Goal: Task Accomplishment & Management: Manage account settings

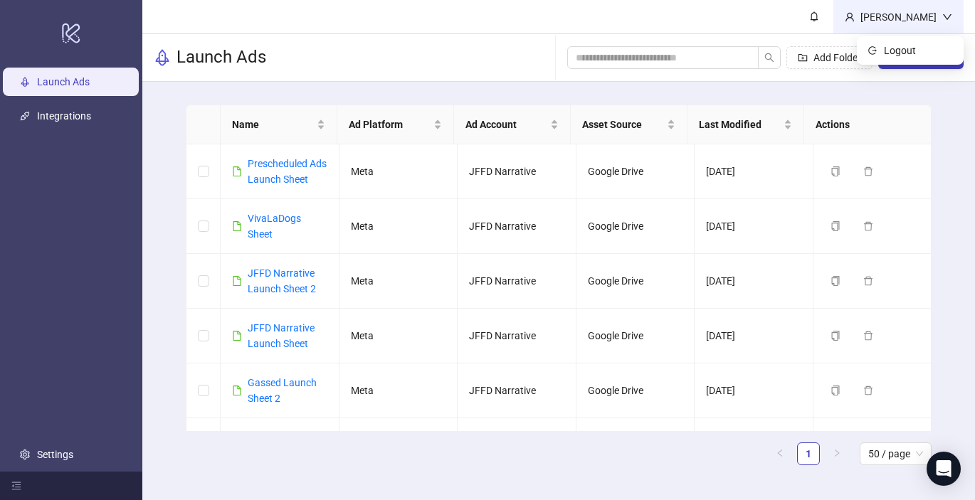
click at [941, 23] on div "[PERSON_NAME]" at bounding box center [899, 17] width 88 height 16
click at [929, 15] on div "[PERSON_NAME]" at bounding box center [899, 17] width 88 height 16
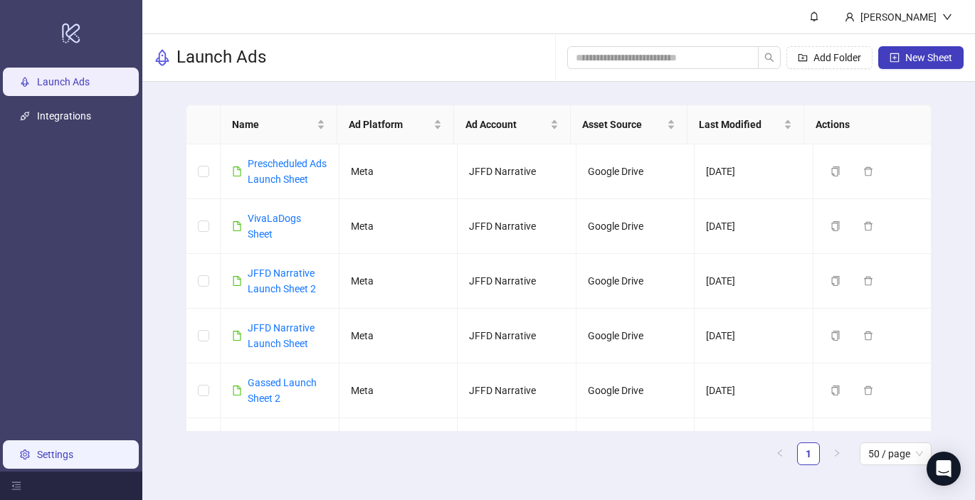
click at [61, 449] on link "Settings" at bounding box center [55, 454] width 36 height 11
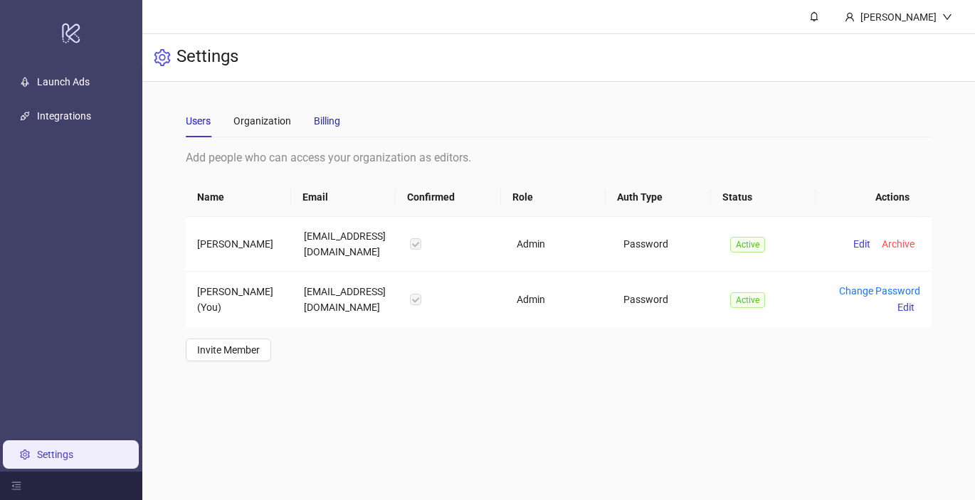
click at [336, 120] on div "Billing" at bounding box center [327, 121] width 26 height 16
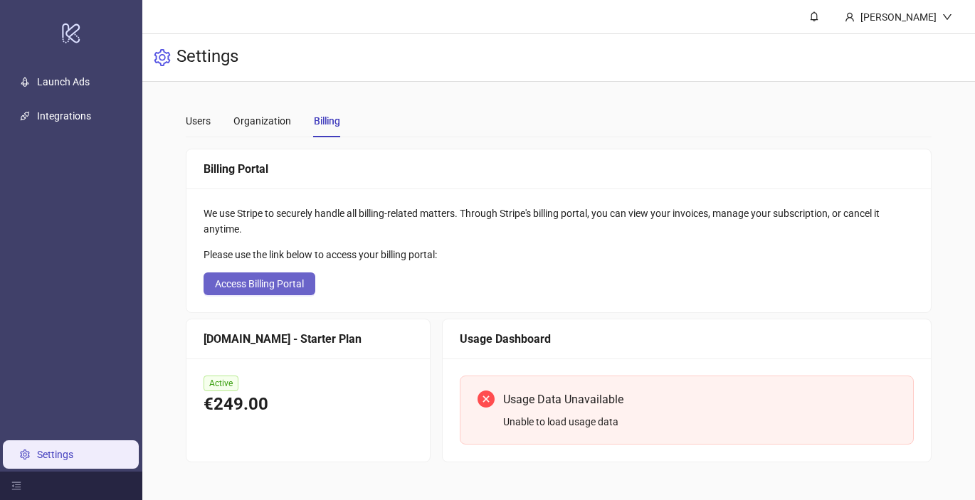
click at [292, 285] on span "Access Billing Portal" at bounding box center [259, 283] width 89 height 11
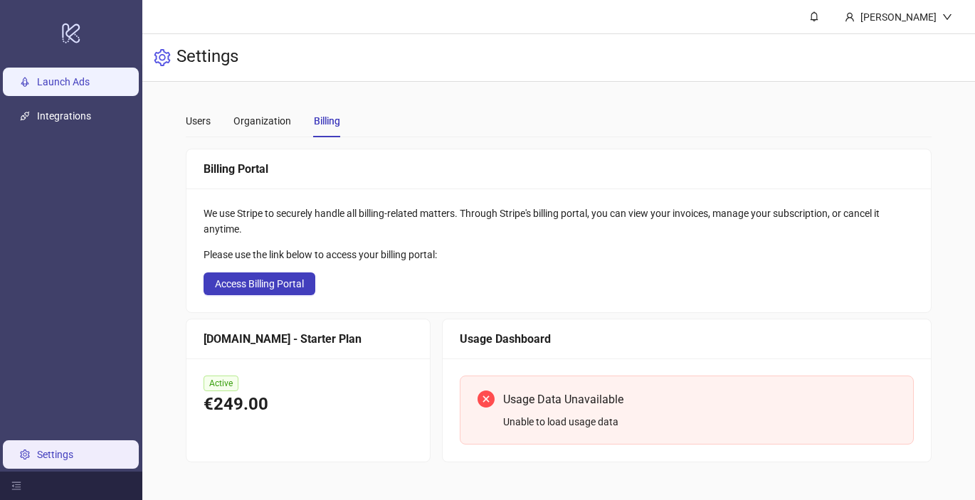
click at [60, 88] on link "Launch Ads" at bounding box center [63, 81] width 53 height 11
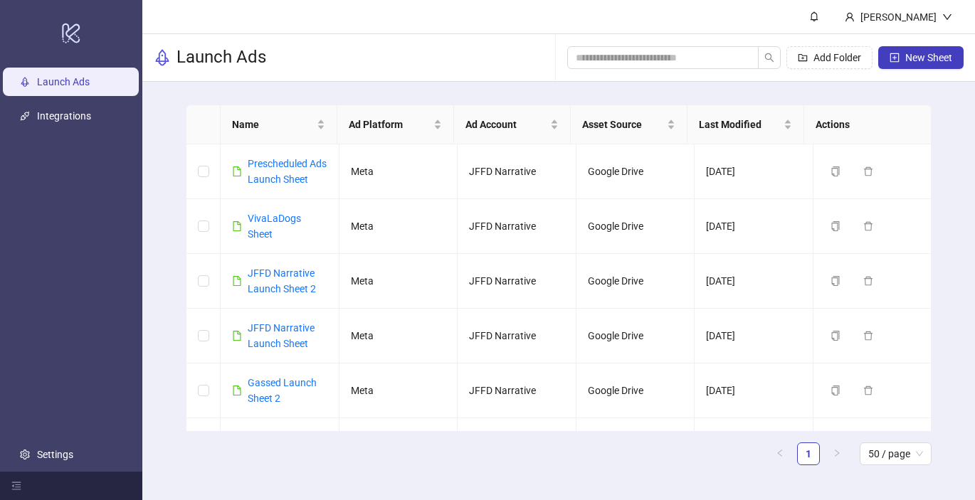
click at [169, 195] on div "Name Ad Platform Ad Account Asset Source Last Modified Actions Prescheduled Ads…" at bounding box center [558, 291] width 832 height 418
